Goal: Task Accomplishment & Management: Use online tool/utility

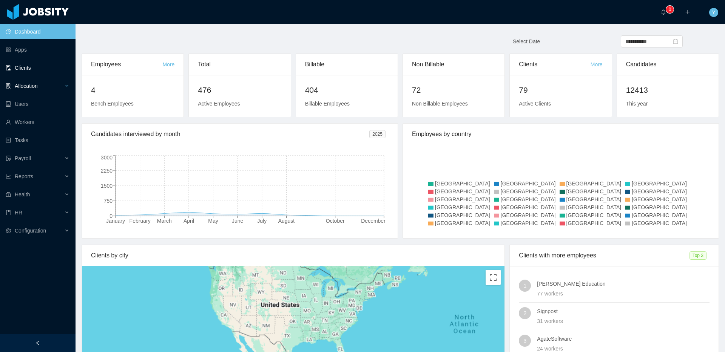
click at [21, 83] on span "Allocation" at bounding box center [26, 86] width 23 height 6
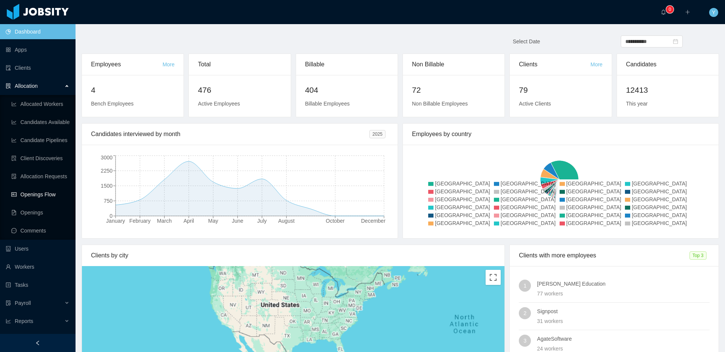
click at [46, 191] on link "Openings Flow" at bounding box center [40, 194] width 58 height 15
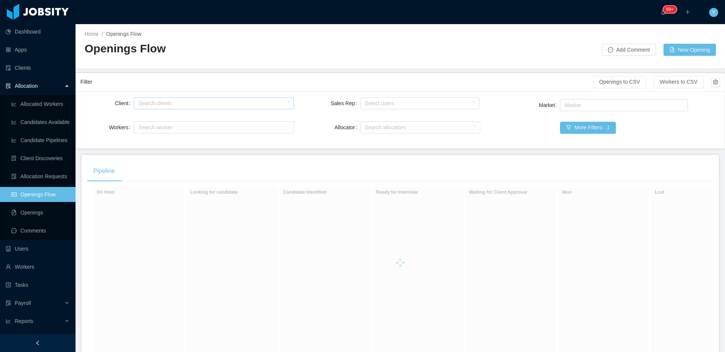
click at [257, 102] on div "Search clients" at bounding box center [211, 104] width 147 height 8
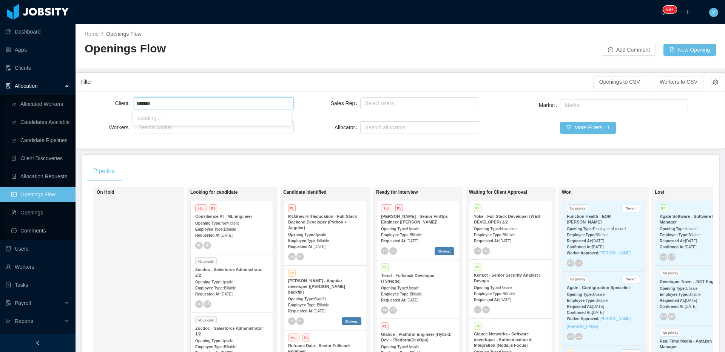
type input "********"
click at [183, 122] on li "Westlake Chemical" at bounding box center [212, 118] width 159 height 12
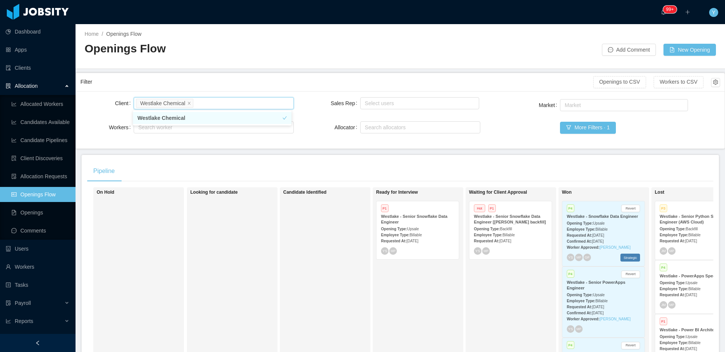
click at [508, 224] on strong "Westlake - Senior Snowflake Data Engineer [[PERSON_NAME] backfill]" at bounding box center [510, 219] width 72 height 10
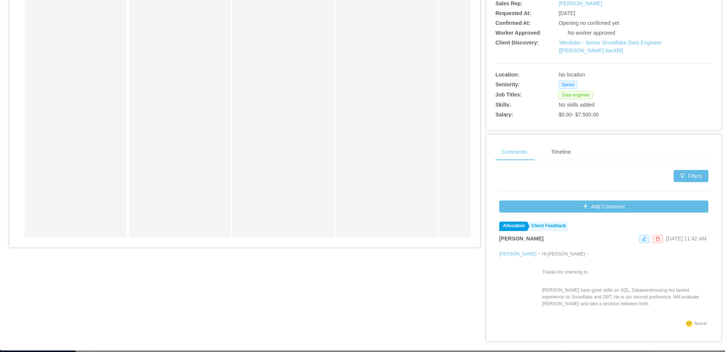
scroll to position [229, 0]
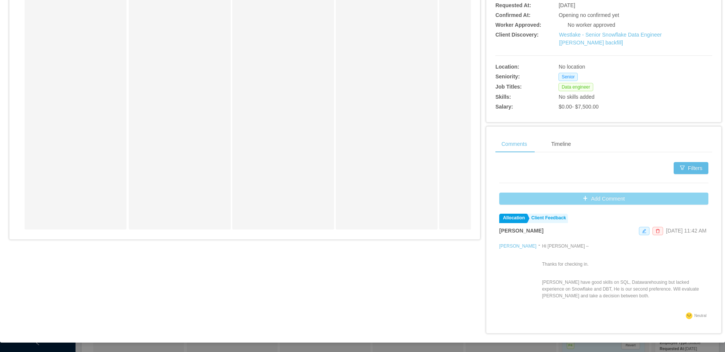
click at [594, 196] on button "Add Comment" at bounding box center [603, 199] width 209 height 12
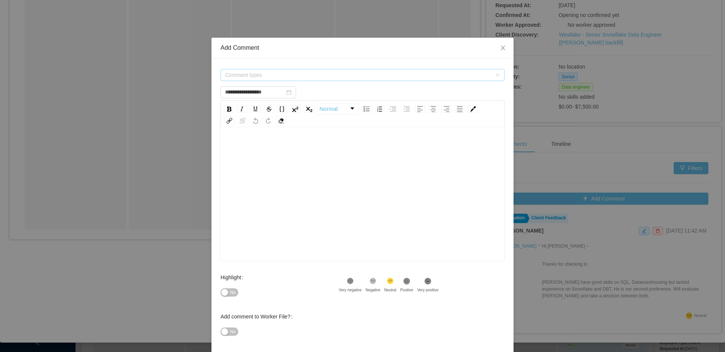
click at [405, 80] on span "Comment types" at bounding box center [360, 74] width 270 height 11
click at [328, 80] on div "Comment types" at bounding box center [360, 74] width 270 height 11
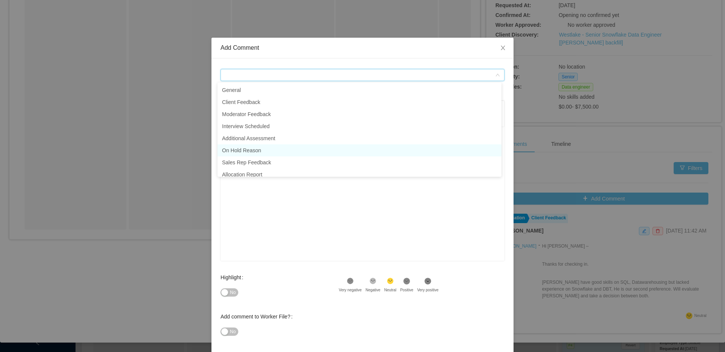
click at [280, 152] on li "On Hold Reason" at bounding box center [359, 151] width 284 height 12
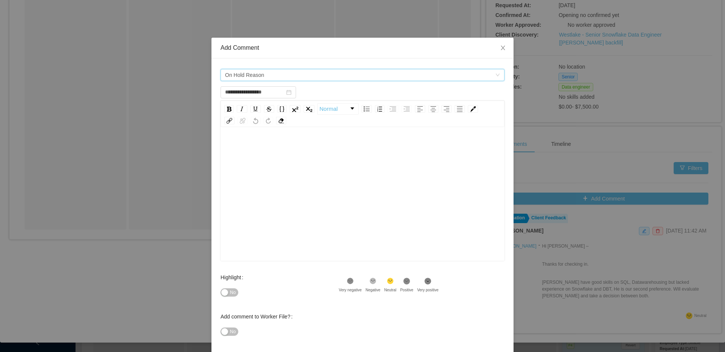
click at [275, 185] on div "rdw-editor" at bounding box center [362, 206] width 272 height 132
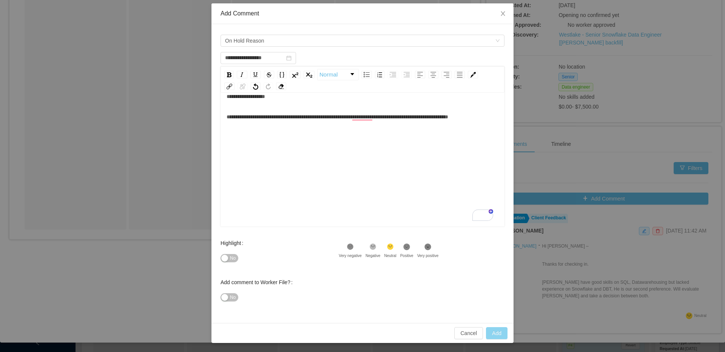
scroll to position [17, 0]
type input "**********"
click at [486, 333] on button "Add" at bounding box center [497, 334] width 22 height 12
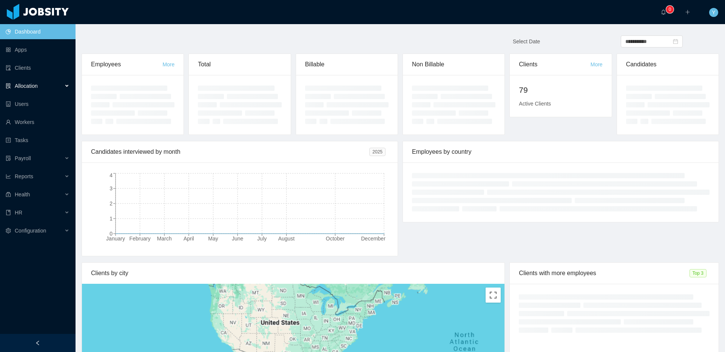
click at [31, 80] on div "Allocation" at bounding box center [37, 85] width 75 height 15
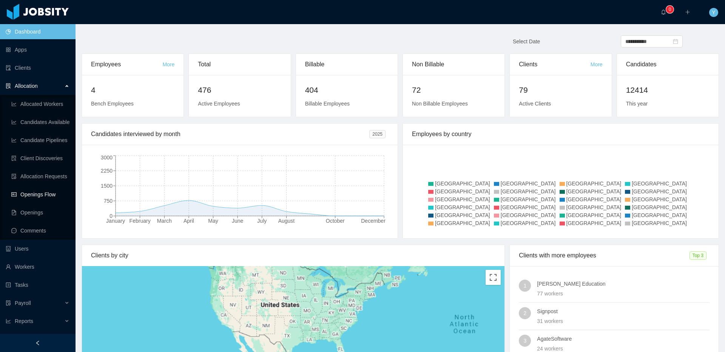
click at [51, 192] on link "Openings Flow" at bounding box center [40, 194] width 58 height 15
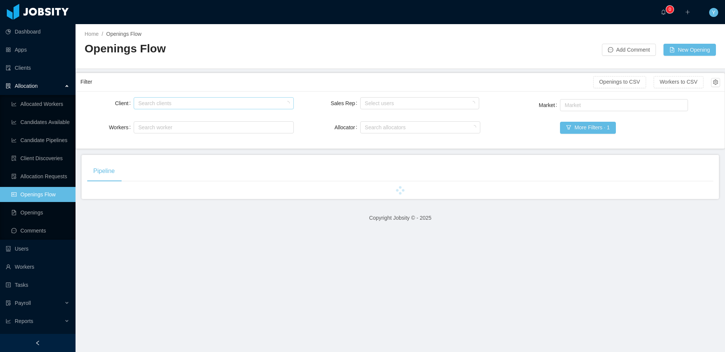
click at [149, 106] on div "Search clients" at bounding box center [211, 104] width 147 height 8
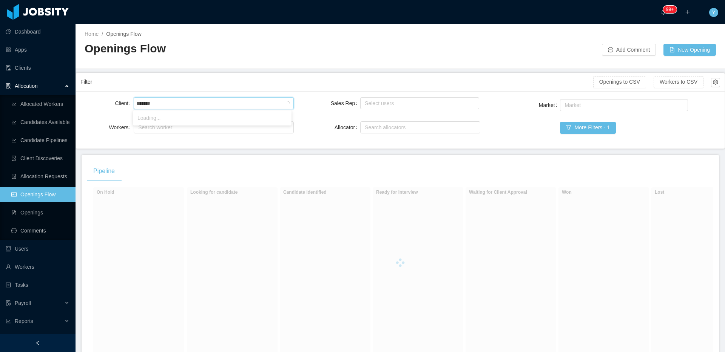
type input "********"
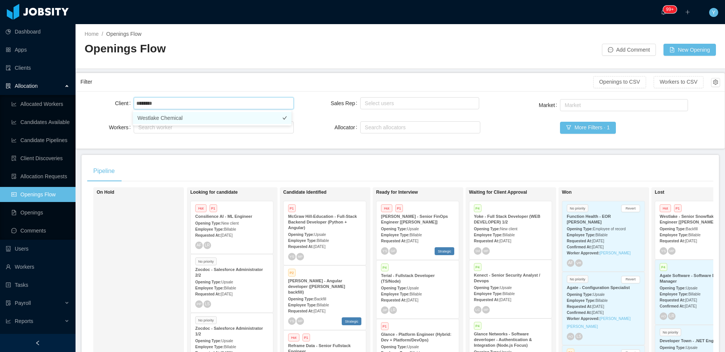
click at [194, 119] on li "Westlake Chemical" at bounding box center [212, 118] width 159 height 12
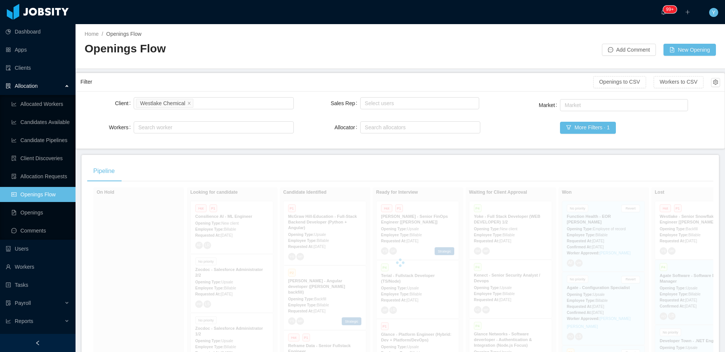
click at [246, 78] on div "Filter" at bounding box center [336, 82] width 513 height 14
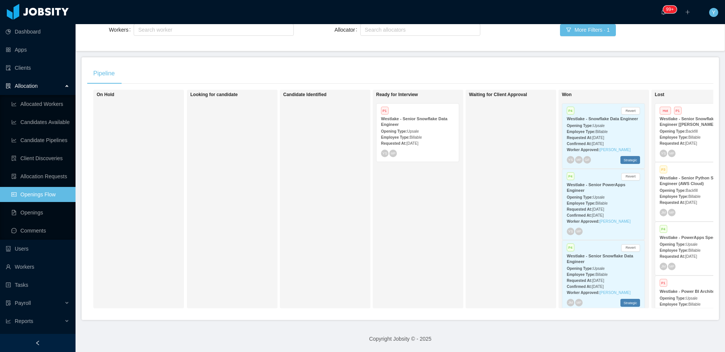
scroll to position [0, 46]
